Goal: Information Seeking & Learning: Learn about a topic

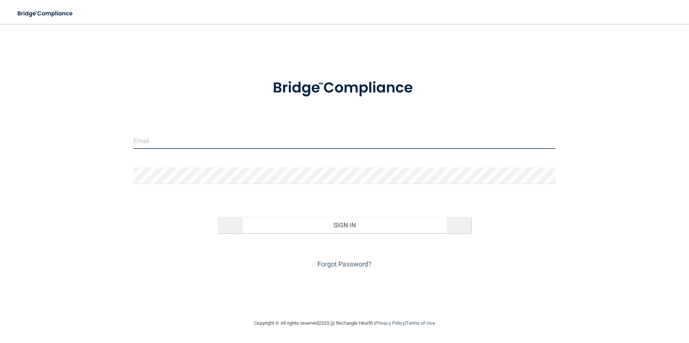
type input "[PERSON_NAME][EMAIL_ADDRESS][PERSON_NAME][DOMAIN_NAME]"
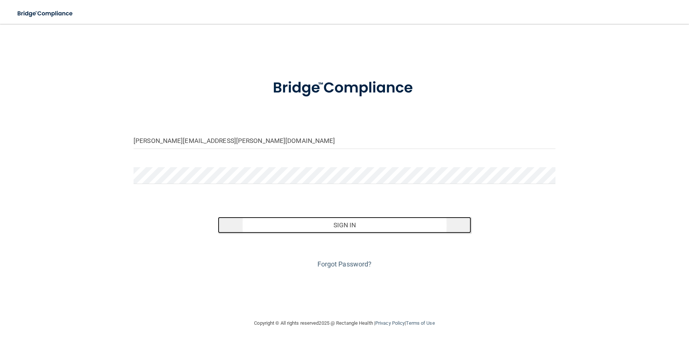
click at [301, 222] on button "Sign In" at bounding box center [344, 225] width 253 height 16
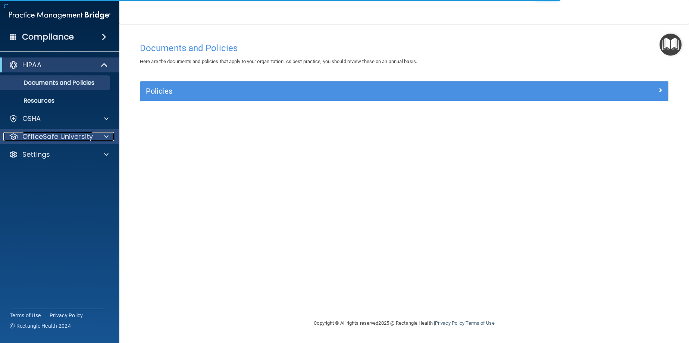
click at [76, 140] on p "OfficeSafe University" at bounding box center [57, 136] width 71 height 9
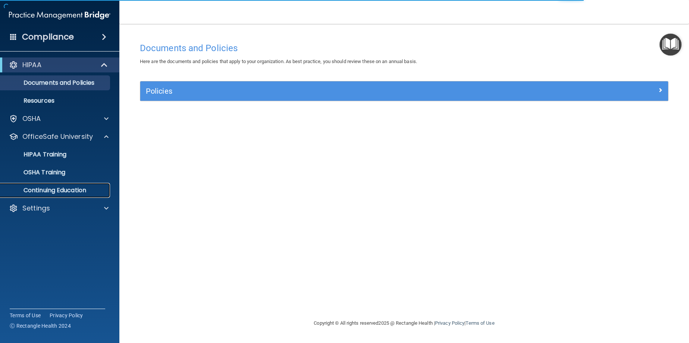
click at [72, 188] on p "Continuing Education" at bounding box center [56, 190] width 102 height 7
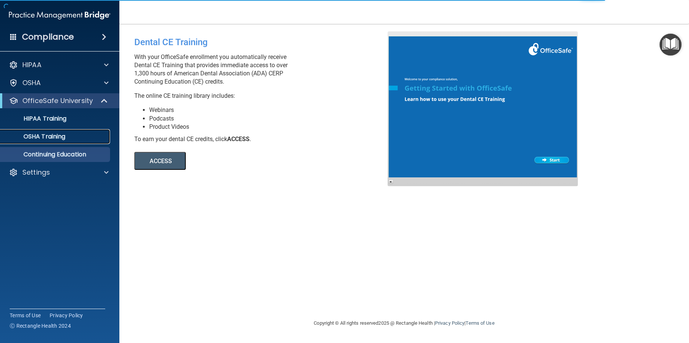
click at [88, 133] on div "OSHA Training" at bounding box center [56, 136] width 102 height 7
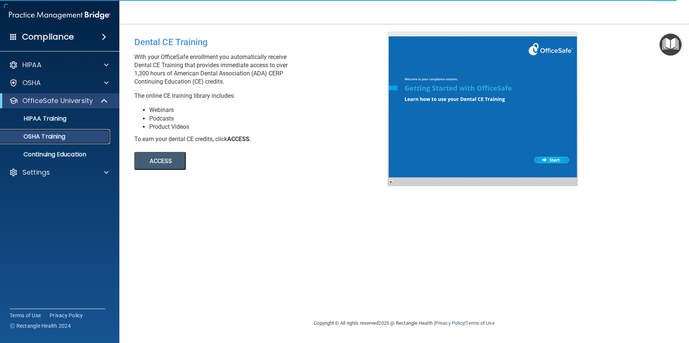
click at [87, 137] on div "OSHA Training" at bounding box center [56, 136] width 102 height 7
